Goal: Task Accomplishment & Management: Manage account settings

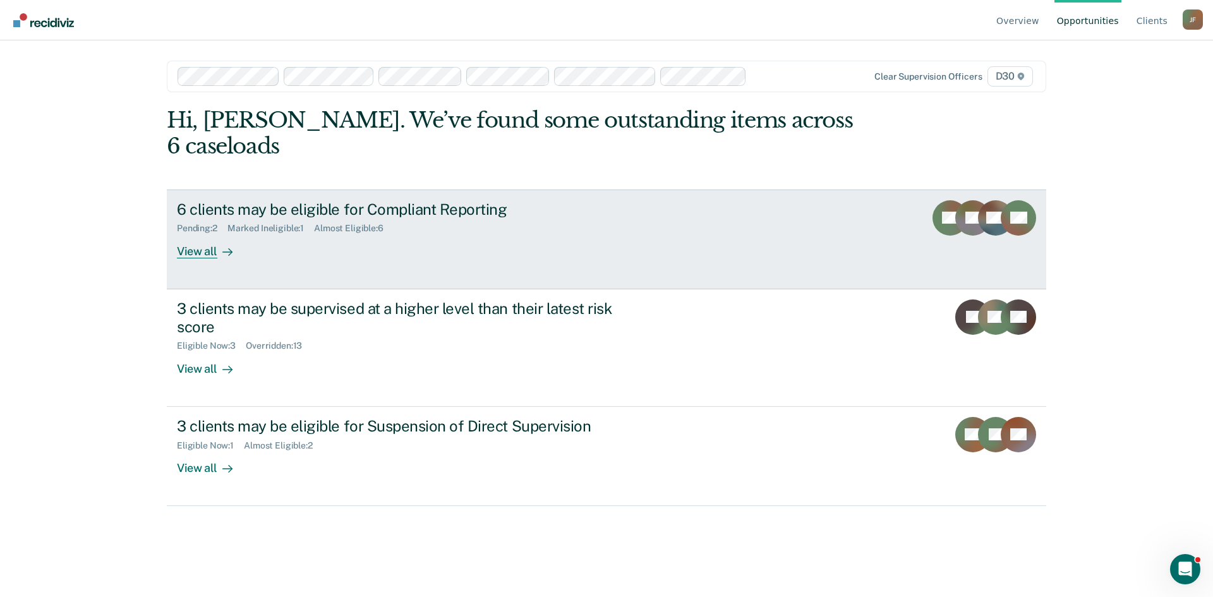
click at [208, 234] on div "View all" at bounding box center [212, 246] width 71 height 25
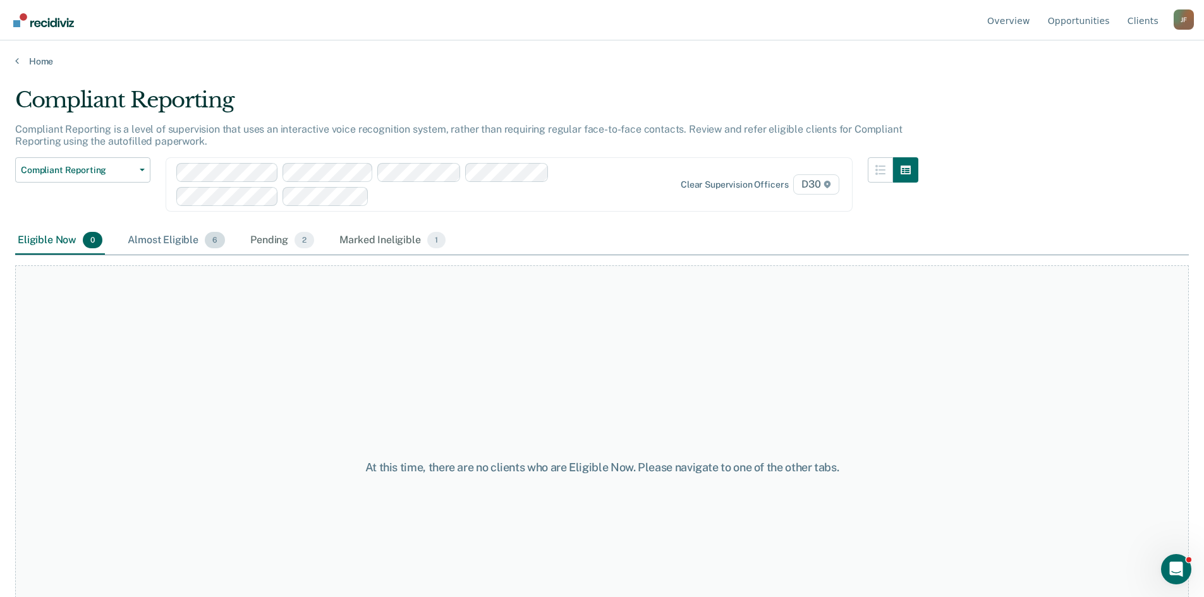
click at [177, 242] on div "Almost Eligible 6" at bounding box center [176, 241] width 102 height 28
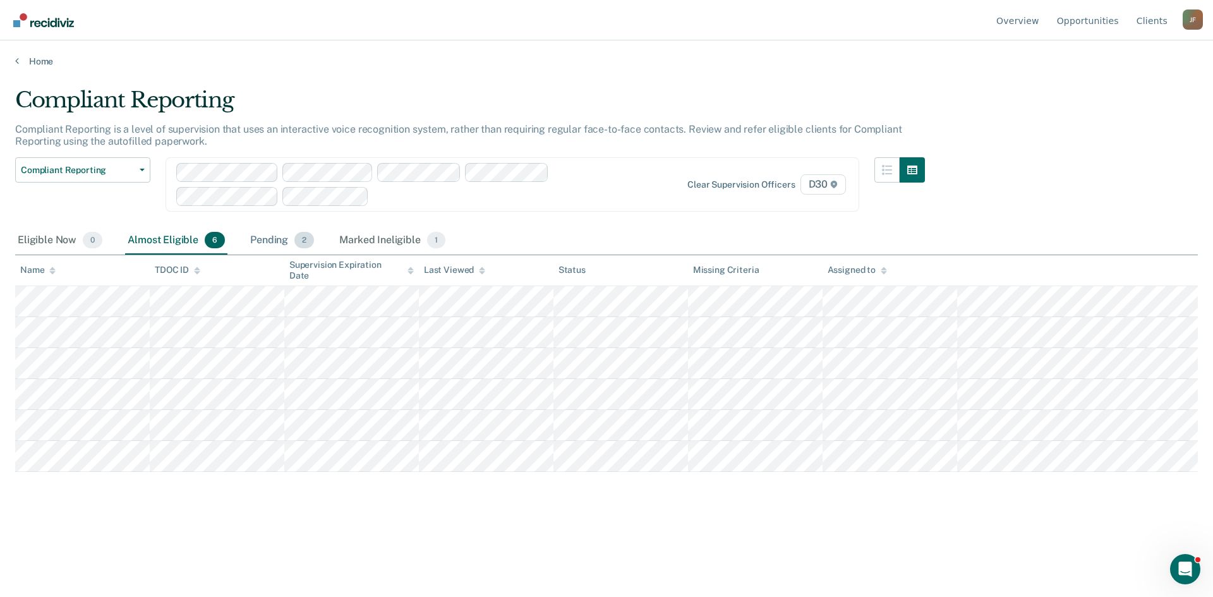
click at [277, 241] on div "Pending 2" at bounding box center [282, 241] width 69 height 28
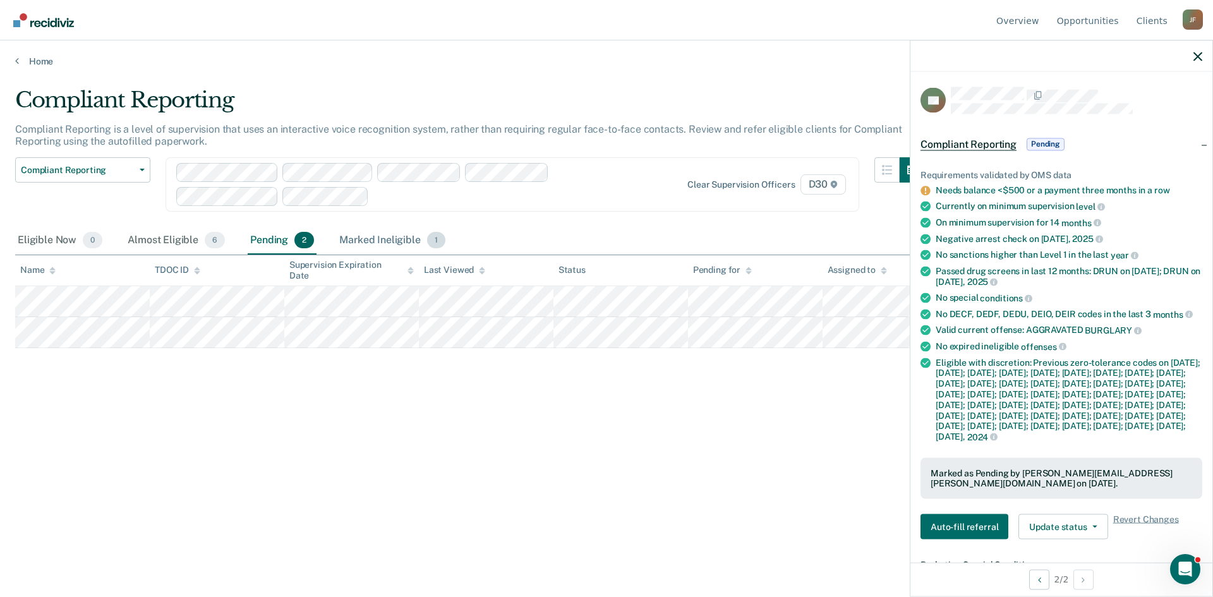
click at [387, 236] on div "Marked Ineligible 1" at bounding box center [392, 241] width 111 height 28
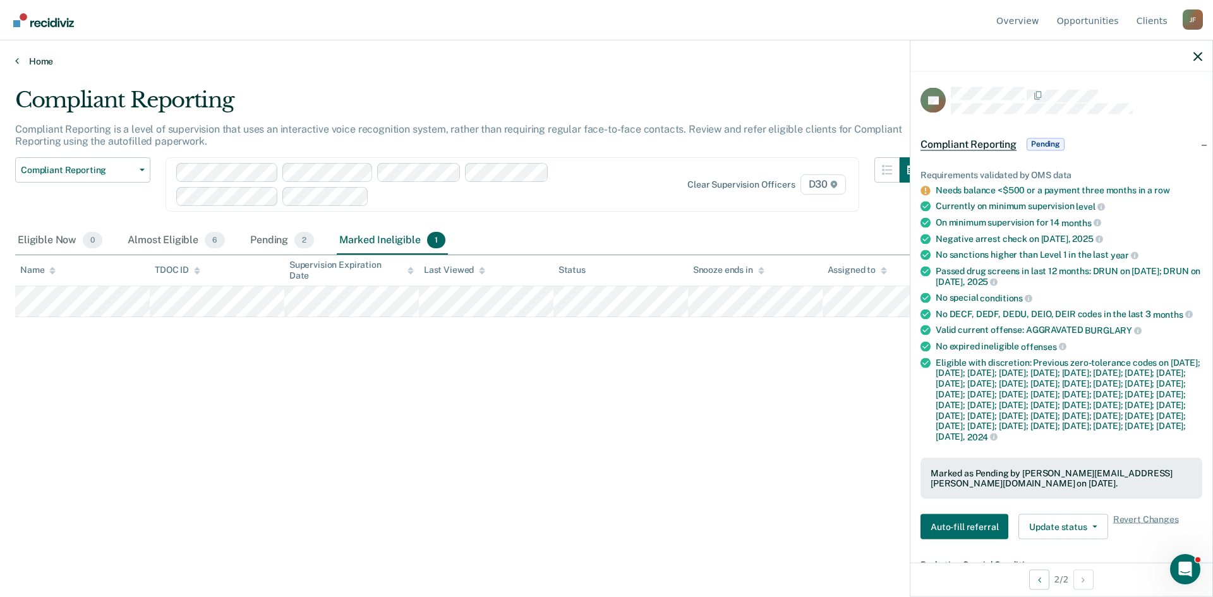
click at [40, 64] on link "Home" at bounding box center [606, 61] width 1183 height 11
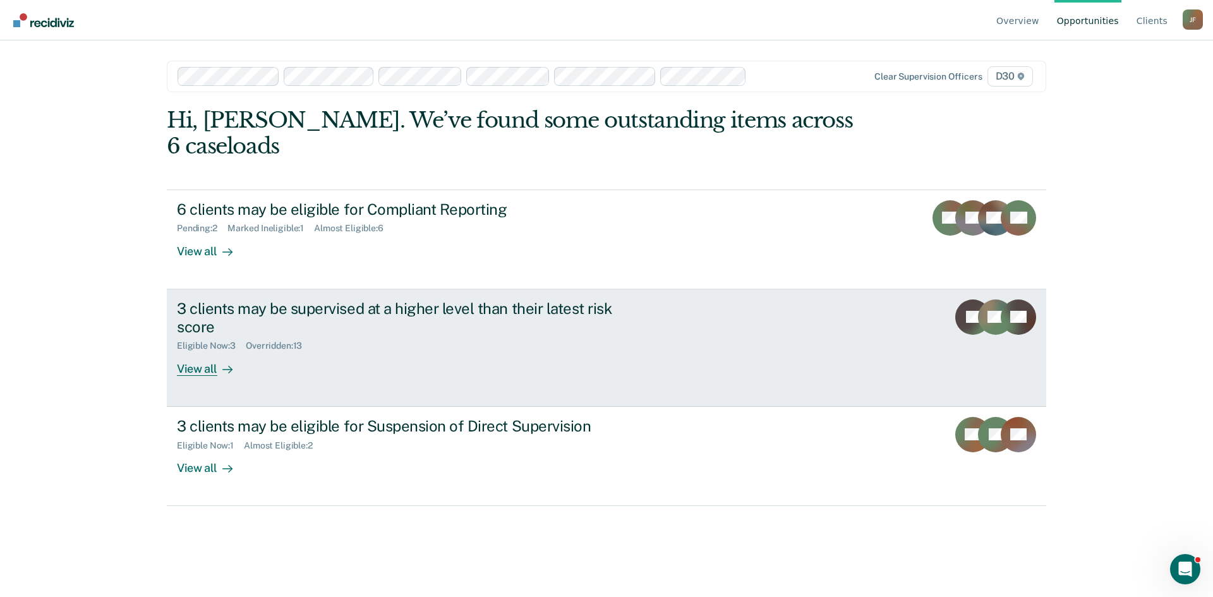
click at [211, 351] on div "View all" at bounding box center [212, 363] width 71 height 25
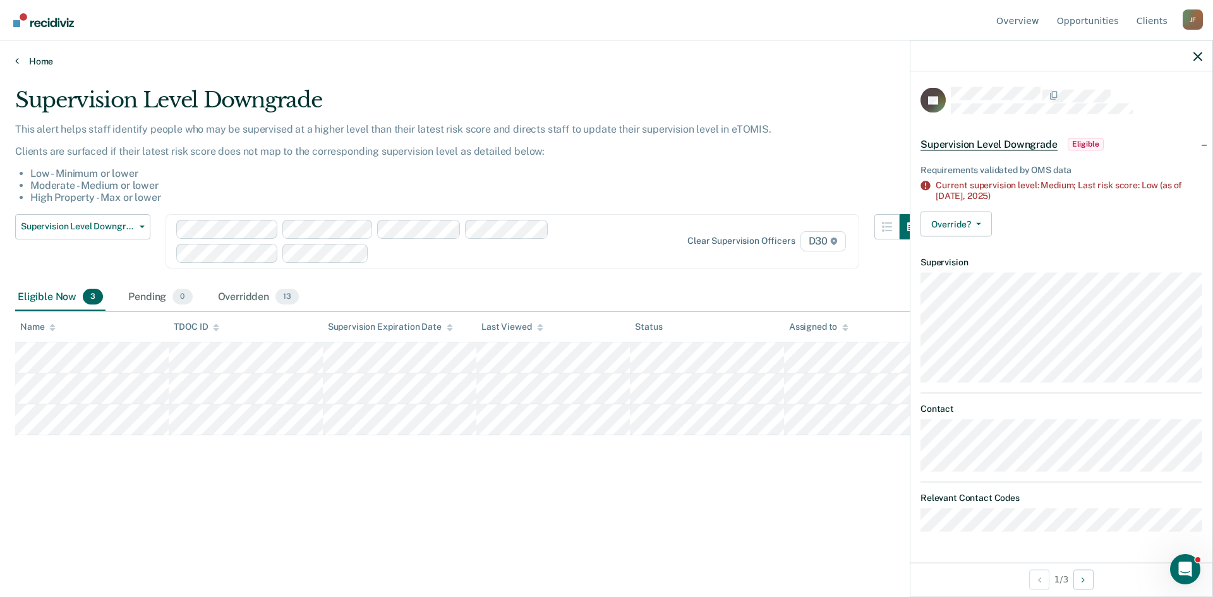
click at [35, 59] on link "Home" at bounding box center [606, 61] width 1183 height 11
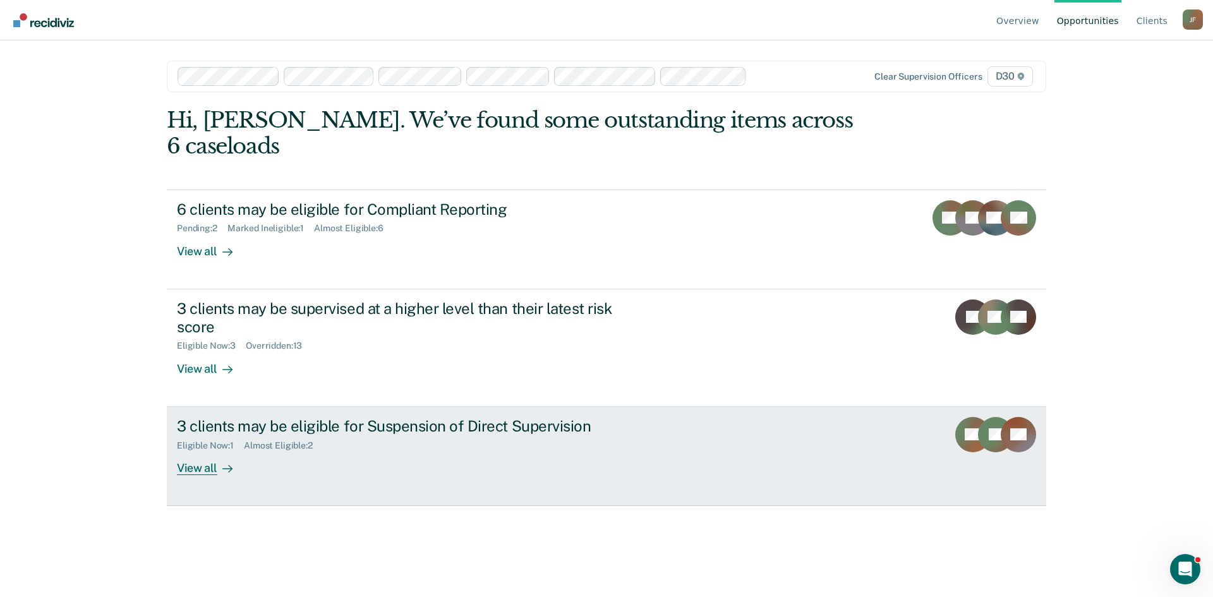
click at [206, 450] on div "View all" at bounding box center [212, 462] width 71 height 25
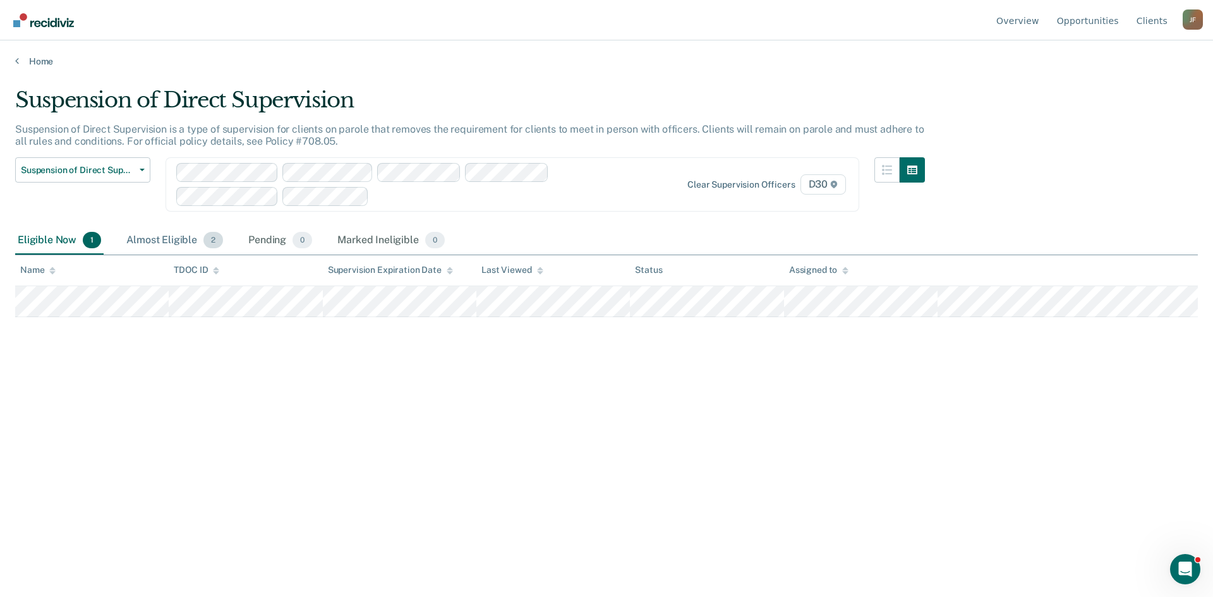
click at [159, 238] on div "Almost Eligible 2" at bounding box center [175, 241] width 102 height 28
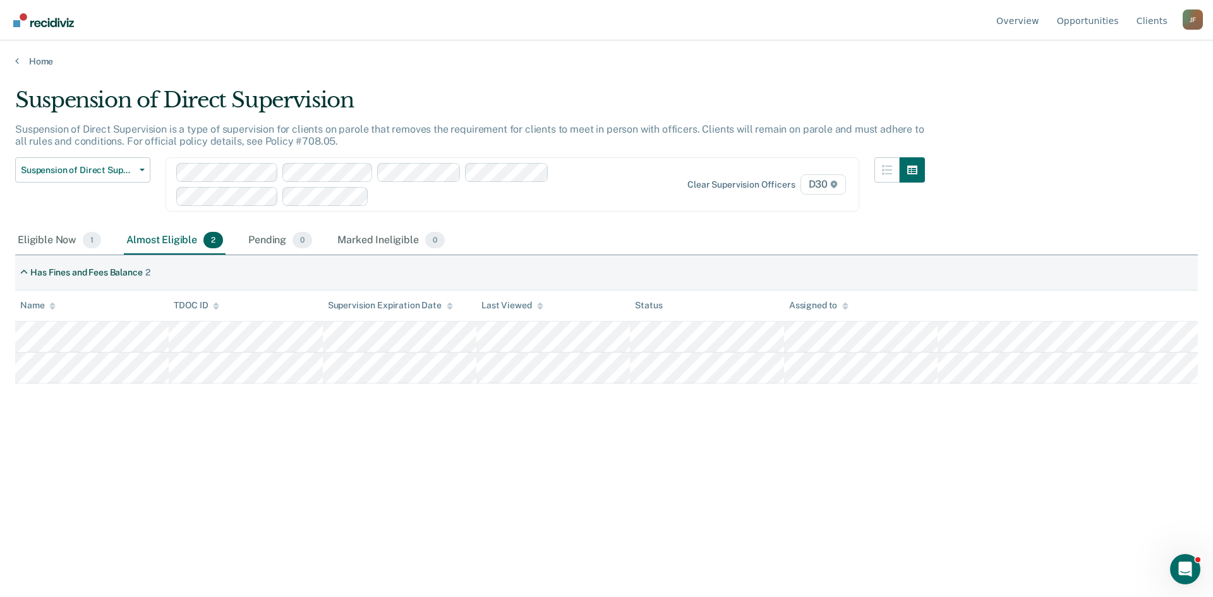
click at [1204, 21] on div "Overview Opportunities Client s Joyce Fletcher J F Profile How it works Log Out" at bounding box center [606, 20] width 1213 height 40
click at [1192, 22] on div "J F" at bounding box center [1193, 19] width 20 height 20
click at [1134, 102] on link "Log Out" at bounding box center [1141, 99] width 81 height 11
